Goal: Task Accomplishment & Management: Complete application form

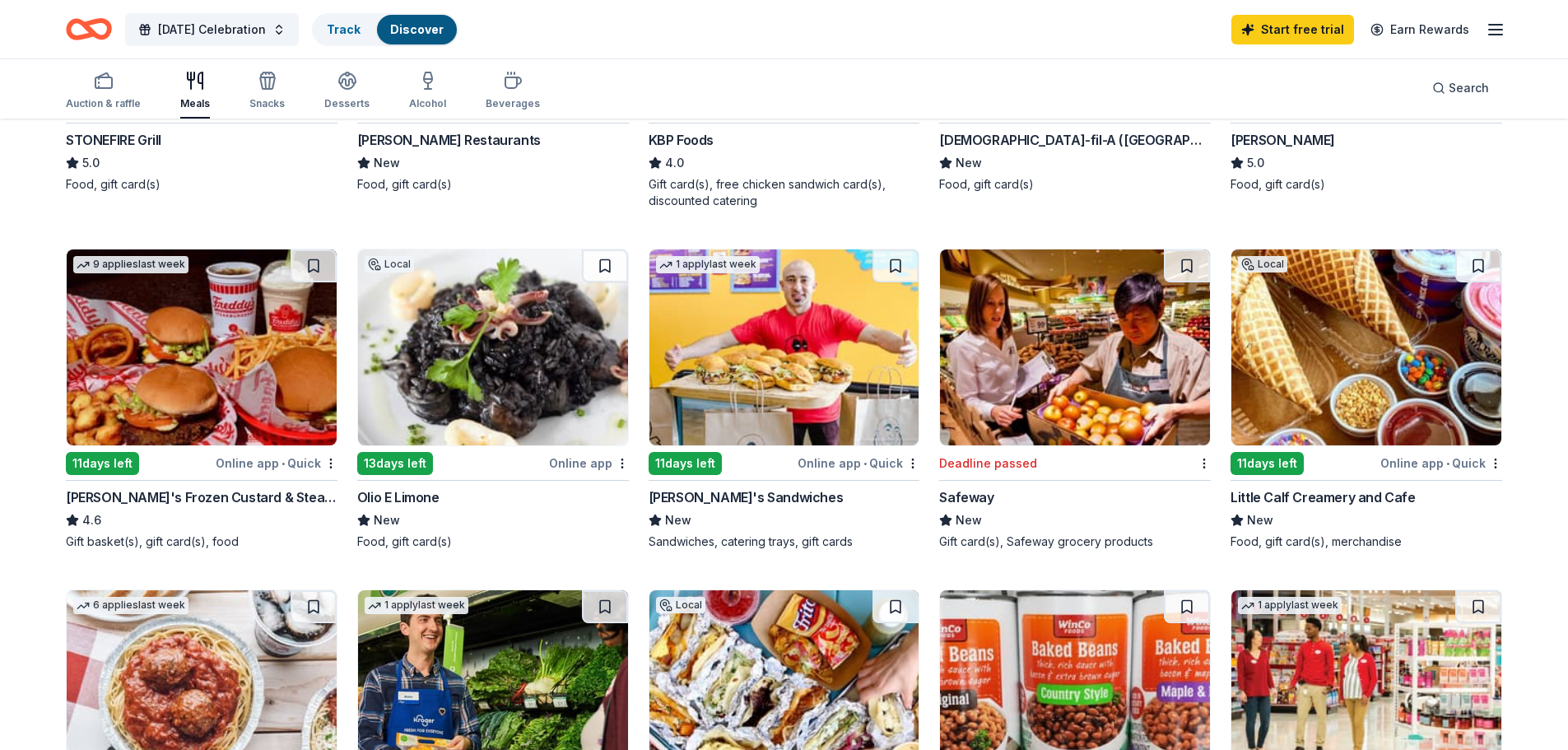
scroll to position [83, 0]
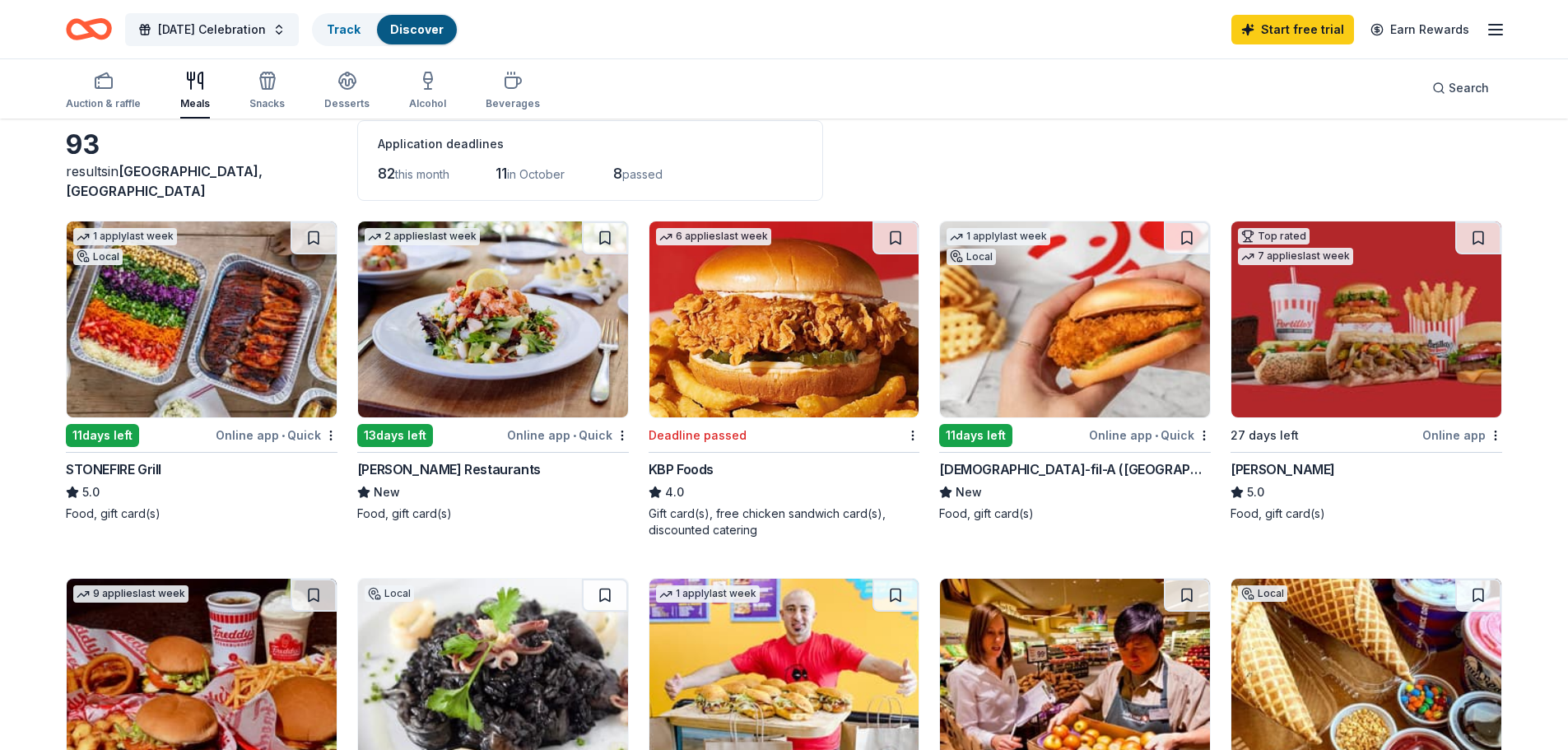
click at [983, 473] on div "[DEMOGRAPHIC_DATA]-fil-A ([GEOGRAPHIC_DATA])" at bounding box center [1075, 469] width 271 height 20
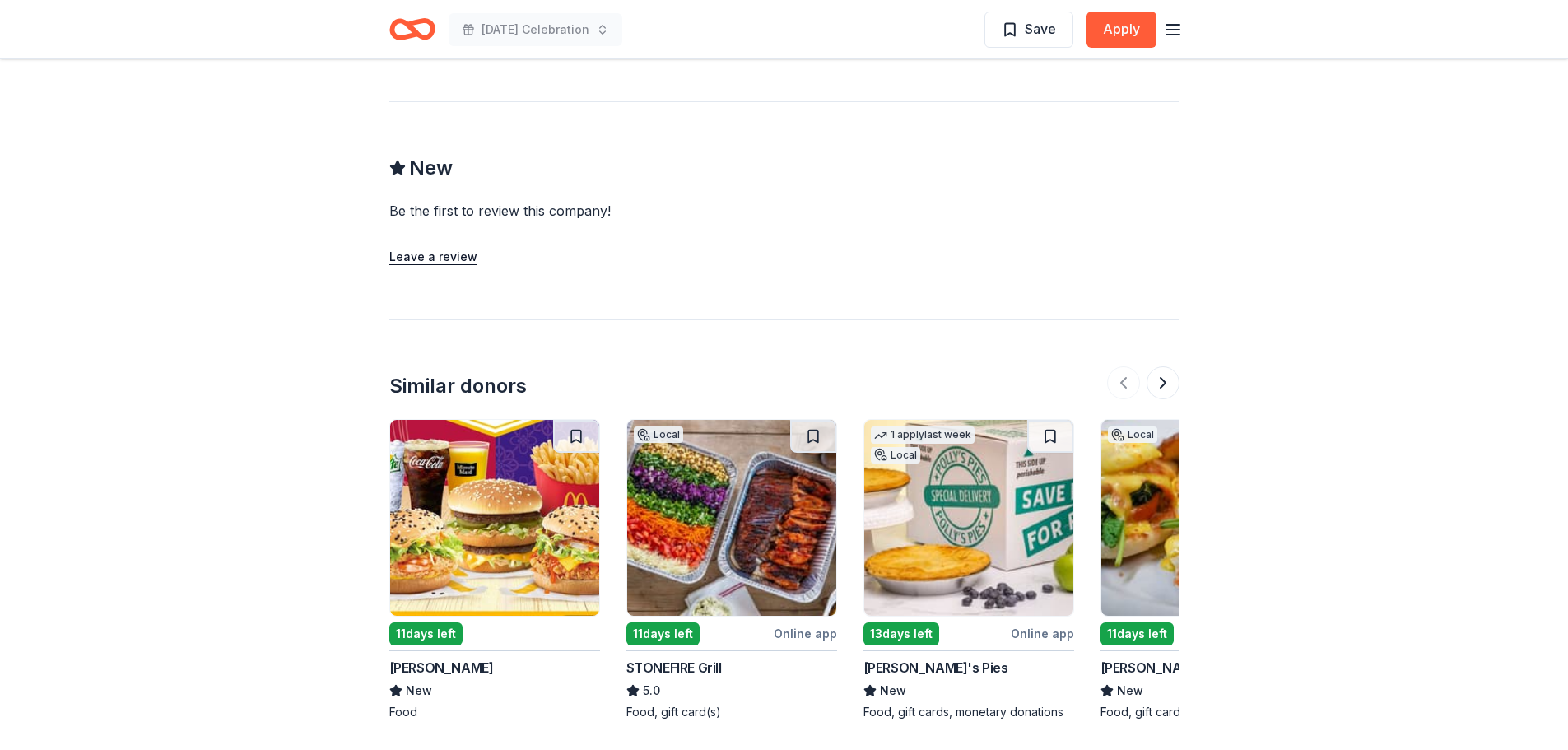
scroll to position [1316, 0]
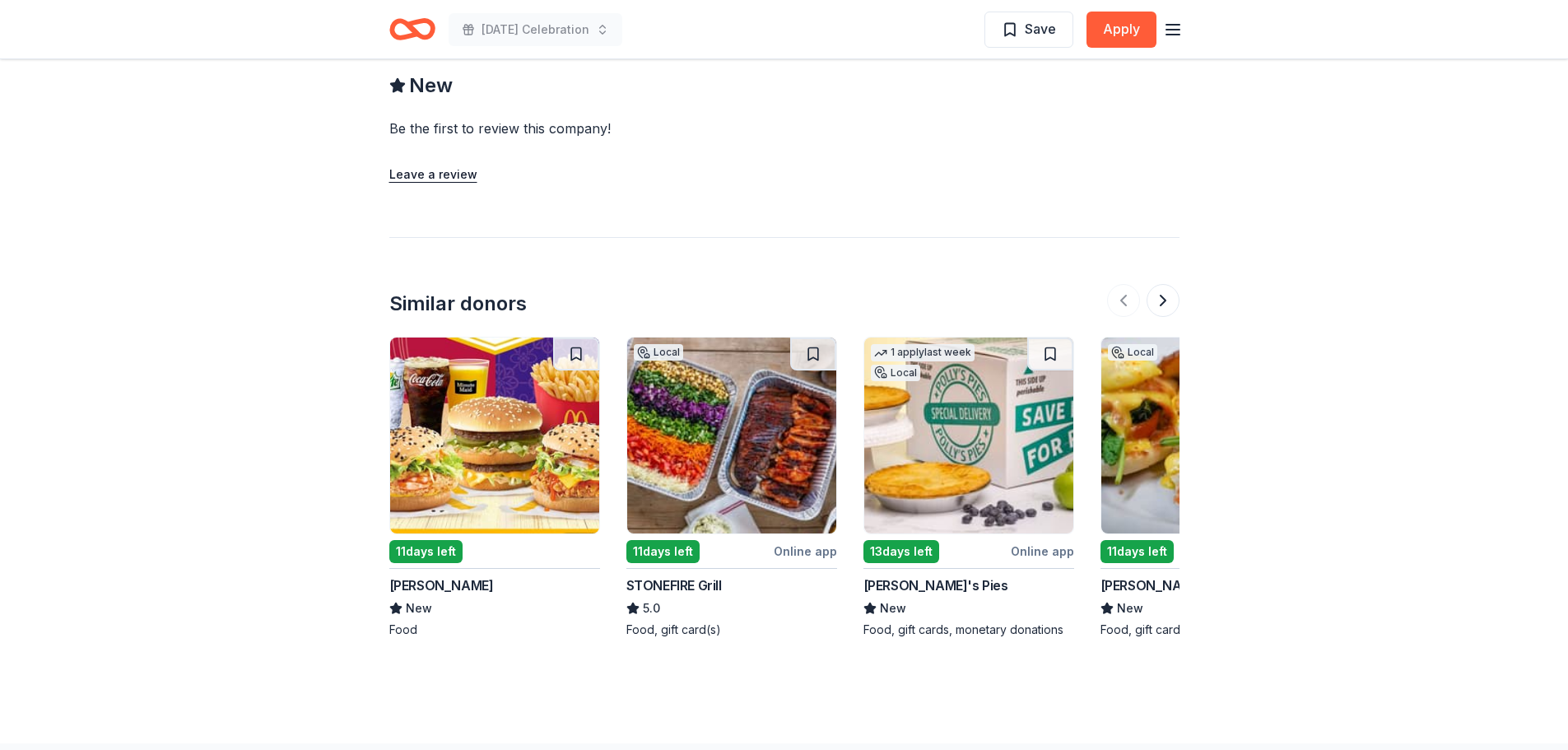
click at [926, 575] on div "[PERSON_NAME]'s Pies" at bounding box center [936, 585] width 145 height 20
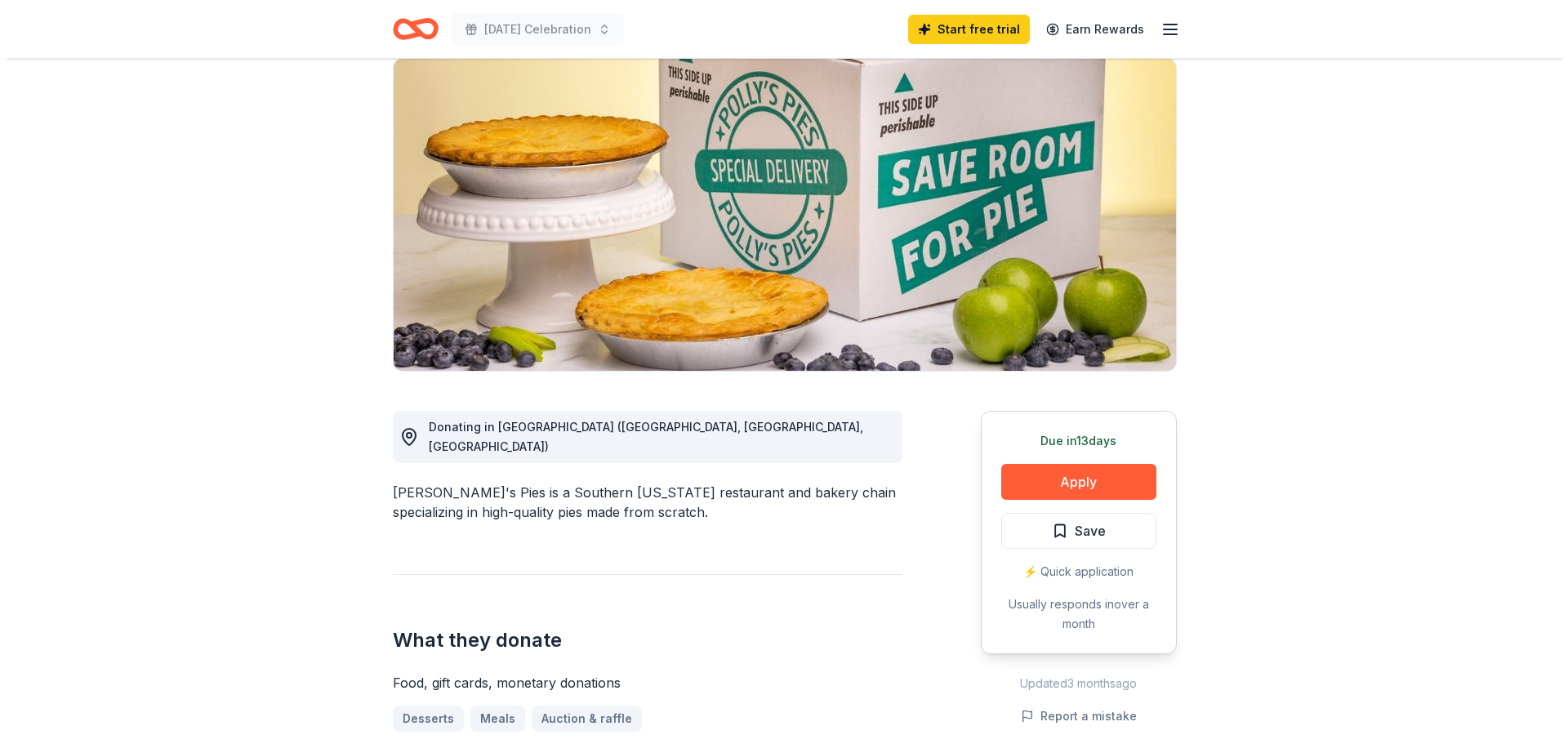
scroll to position [245, 0]
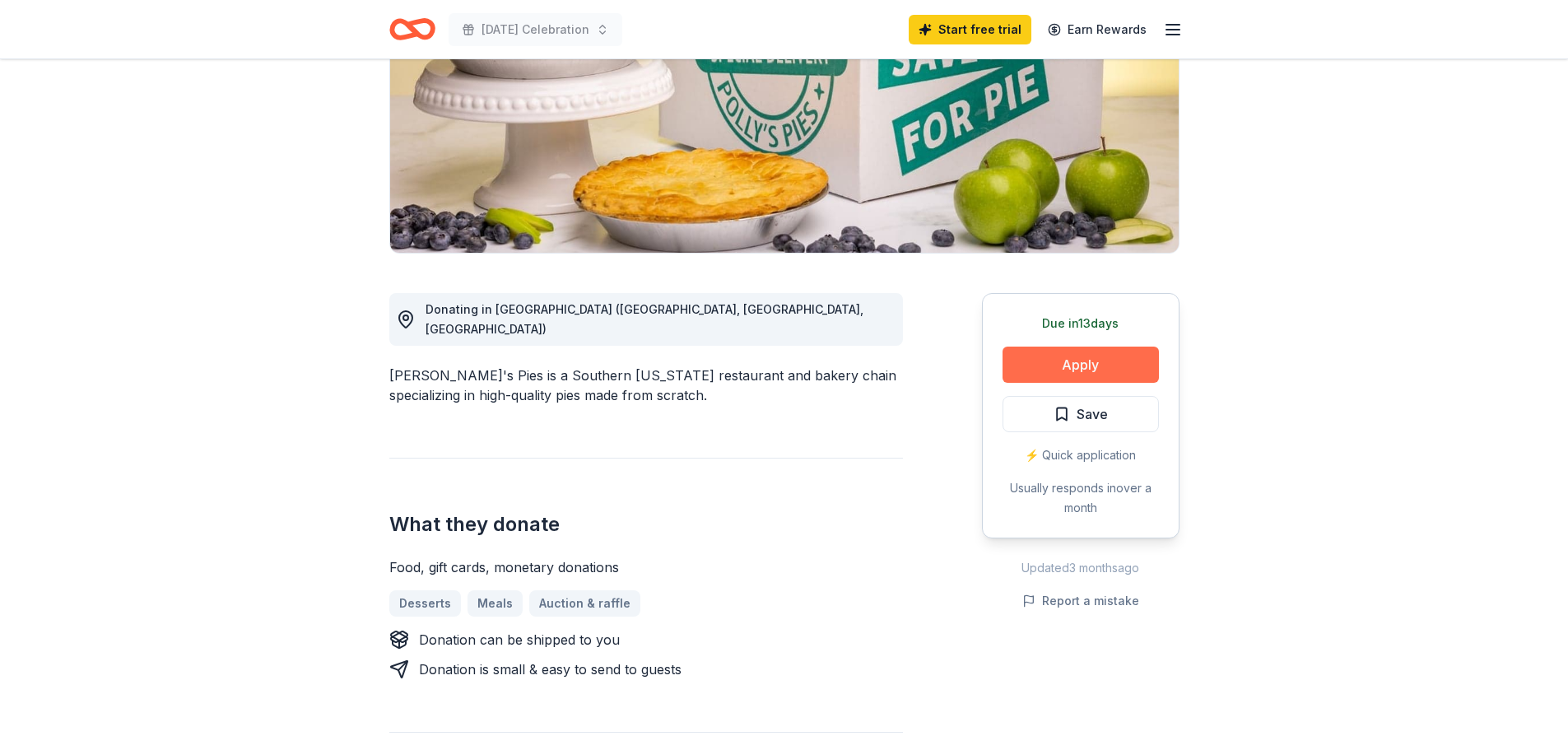
click at [1102, 361] on button "Apply" at bounding box center [1080, 364] width 157 height 36
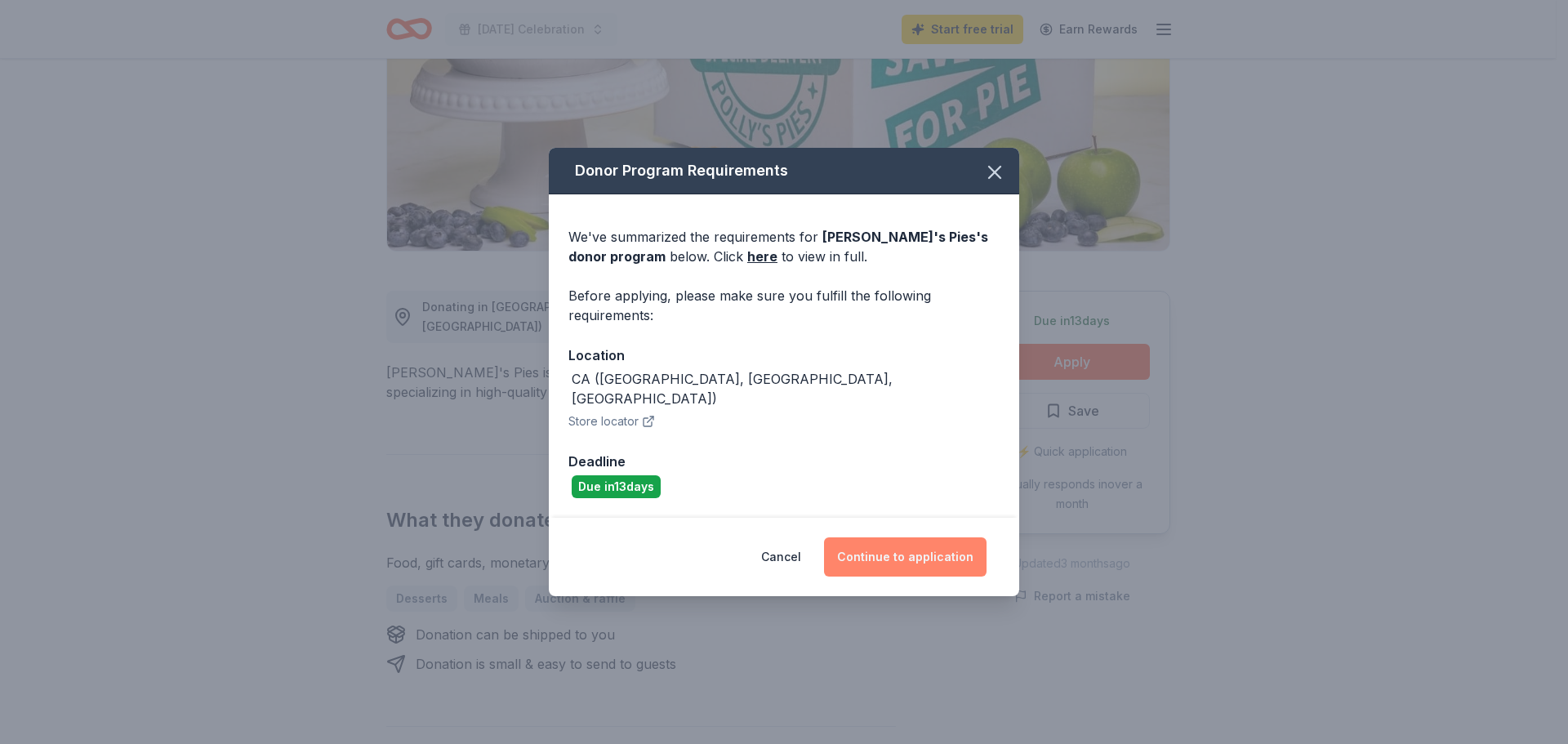
click at [902, 554] on button "Continue to application" at bounding box center [906, 557] width 162 height 40
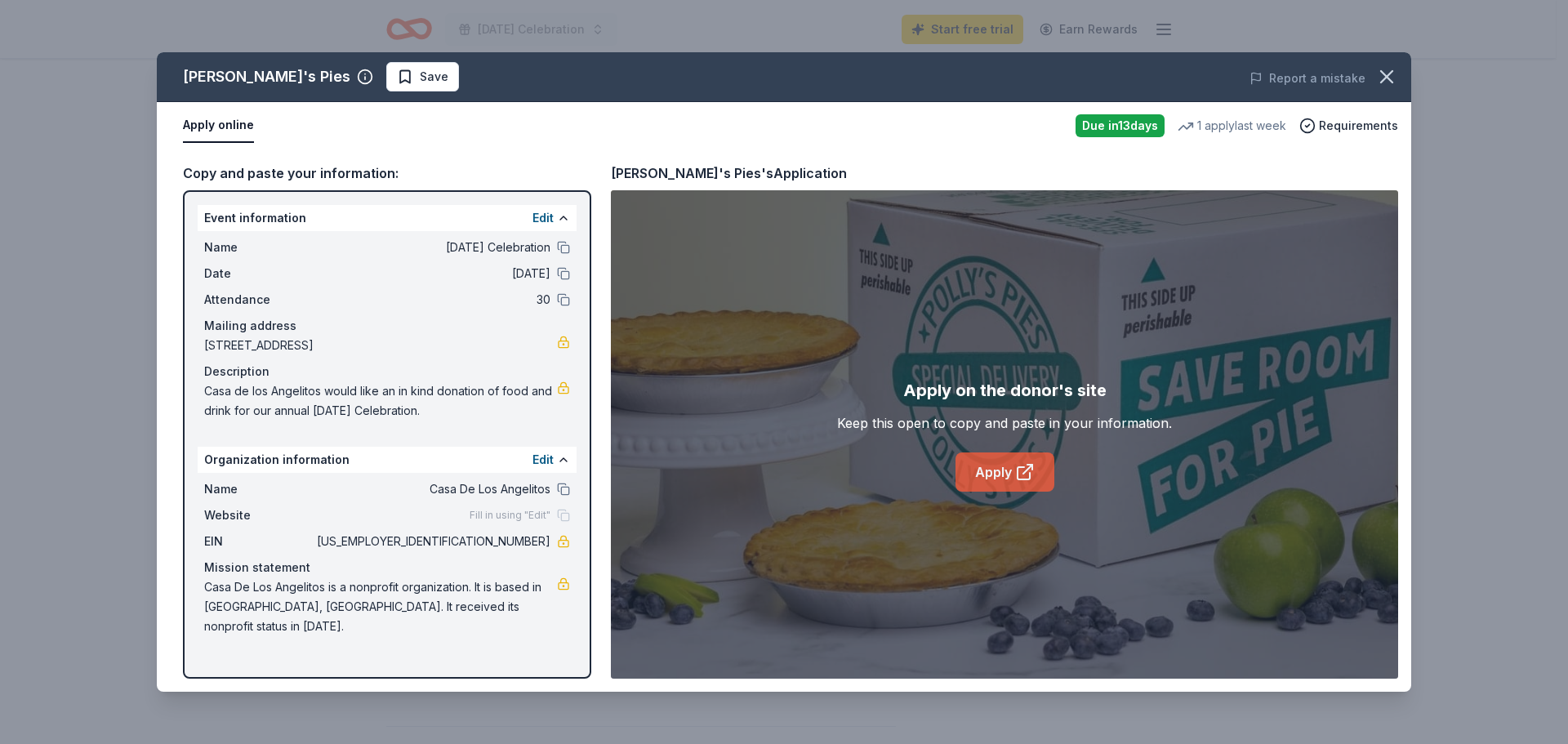
click at [992, 472] on link "Apply" at bounding box center [1006, 472] width 99 height 40
